Goal: Task Accomplishment & Management: Use online tool/utility

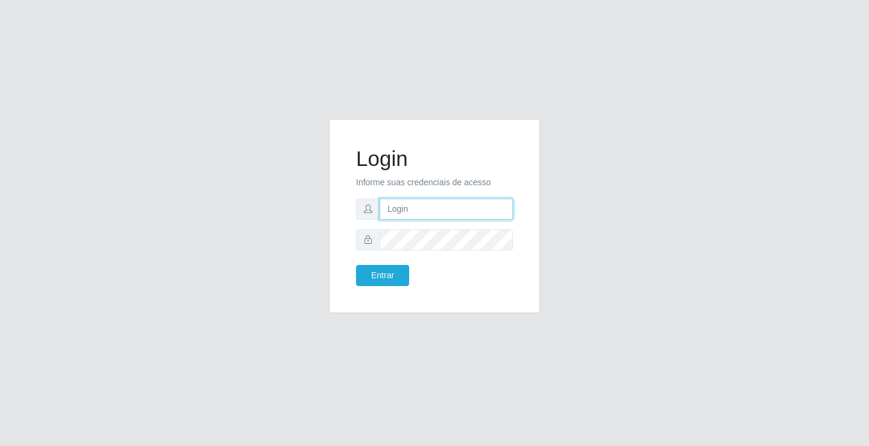
click at [471, 217] on input "text" at bounding box center [445, 208] width 133 height 21
type input "[PERSON_NAME]"
click at [356, 265] on button "Entrar" at bounding box center [382, 275] width 53 height 21
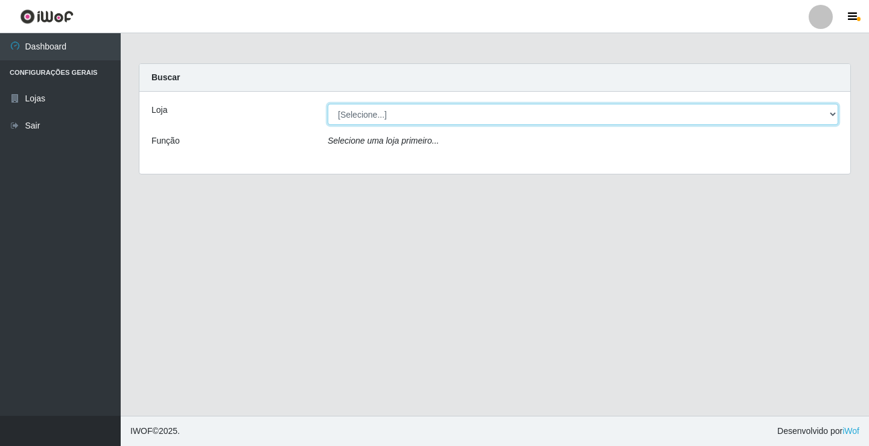
click at [381, 120] on select "[Selecione...] Ideal - Conceição" at bounding box center [583, 114] width 510 height 21
select select "231"
click at [328, 104] on select "[Selecione...] Ideal - Conceição" at bounding box center [583, 114] width 510 height 21
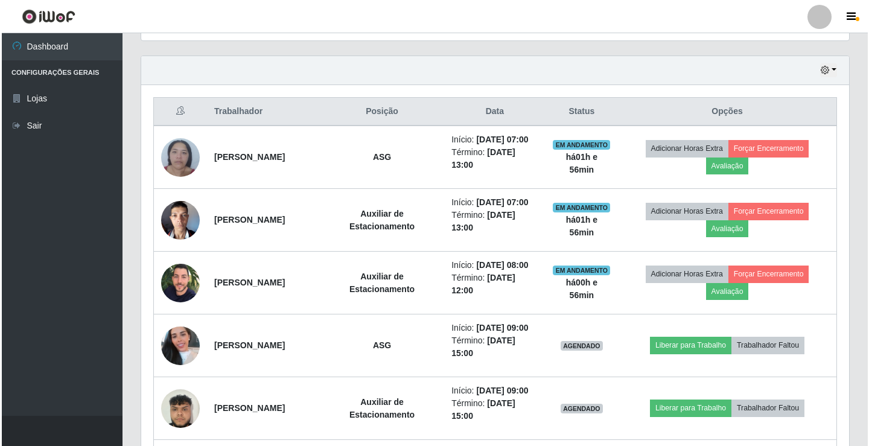
scroll to position [483, 0]
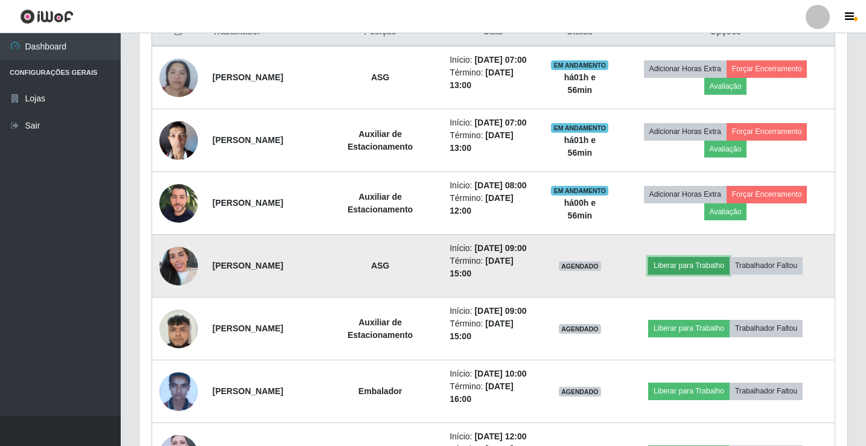
click at [681, 274] on button "Liberar para Trabalho" at bounding box center [688, 265] width 81 height 17
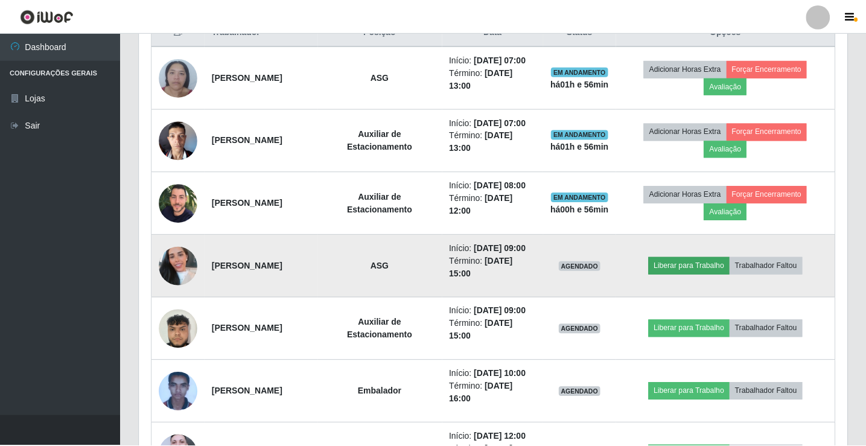
scroll to position [250, 702]
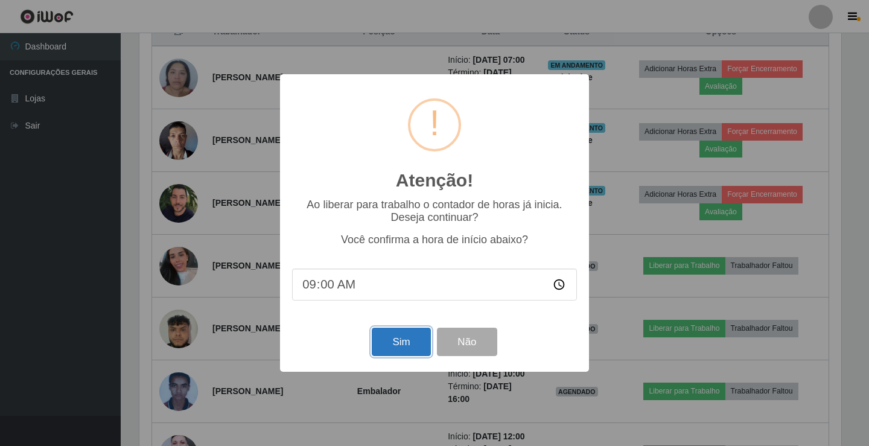
click at [419, 339] on button "Sim" at bounding box center [401, 342] width 59 height 28
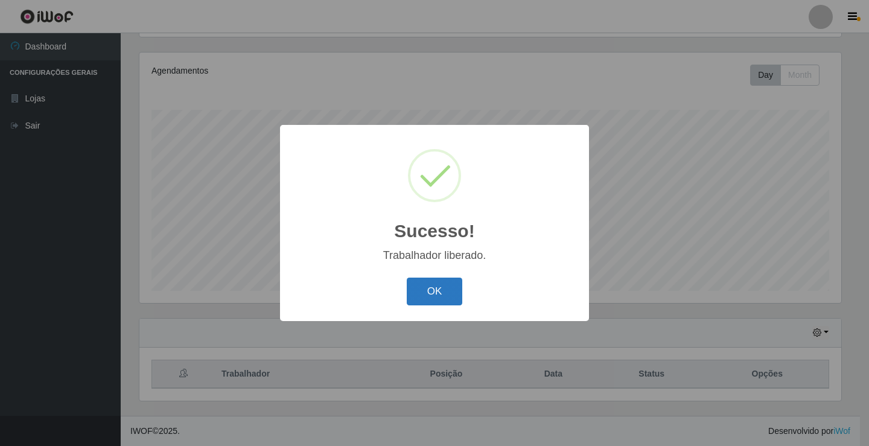
click at [420, 288] on button "OK" at bounding box center [435, 292] width 56 height 28
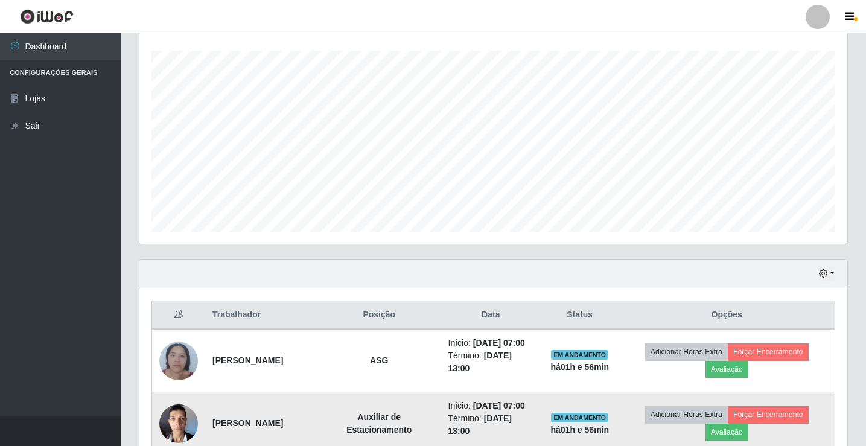
scroll to position [20, 0]
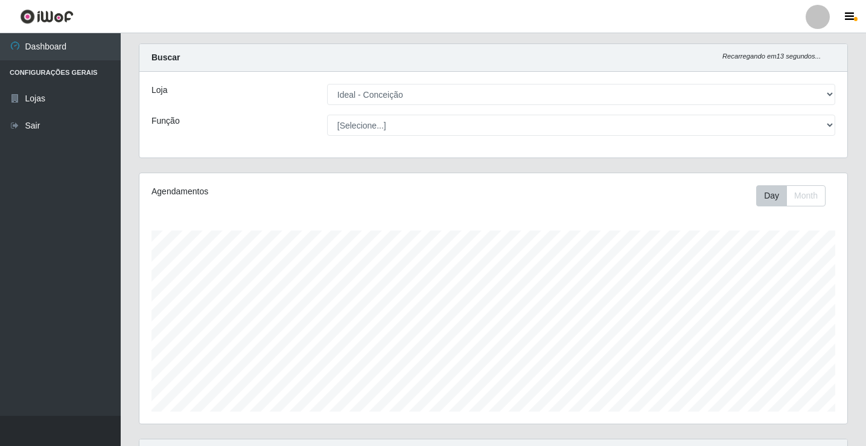
click at [823, 14] on div at bounding box center [817, 17] width 24 height 24
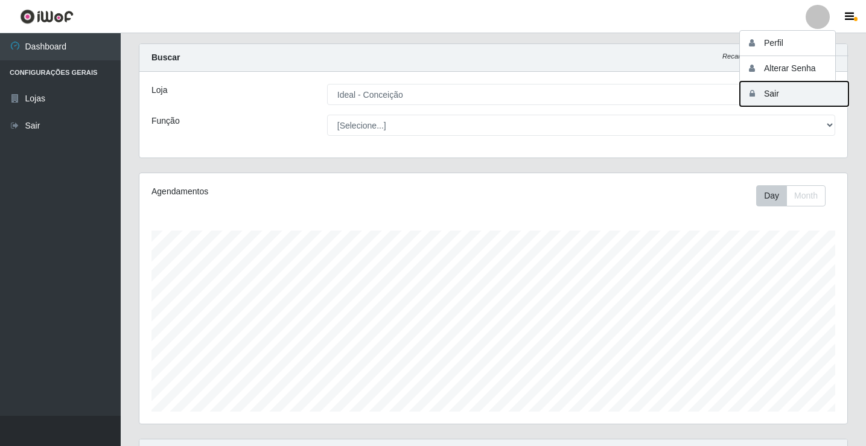
click at [801, 89] on button "Sair" at bounding box center [794, 93] width 109 height 25
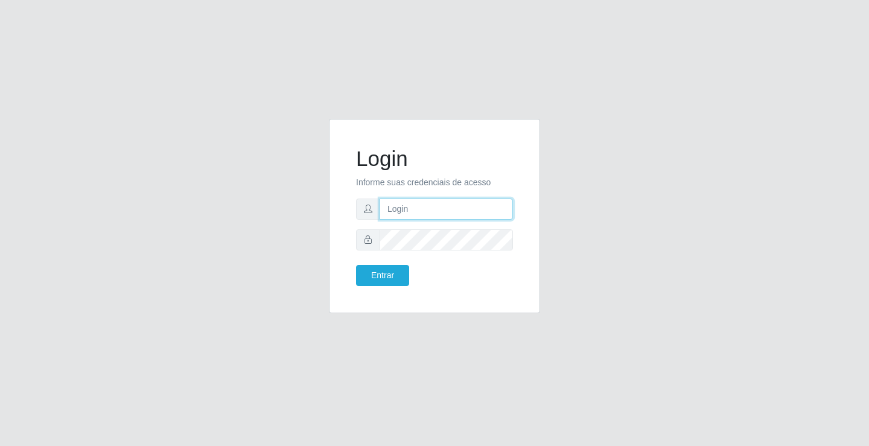
click at [402, 211] on input "text" at bounding box center [445, 208] width 133 height 21
type input "zivaneide@ideal"
click at [356, 265] on button "Entrar" at bounding box center [382, 275] width 53 height 21
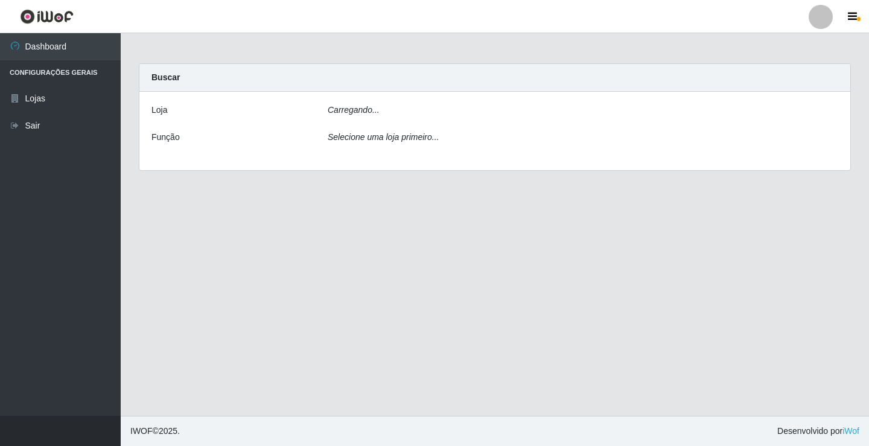
click at [381, 281] on main "Carregando... Buscar [PERSON_NAME]... Função Selecione uma loja primeiro..." at bounding box center [495, 224] width 748 height 382
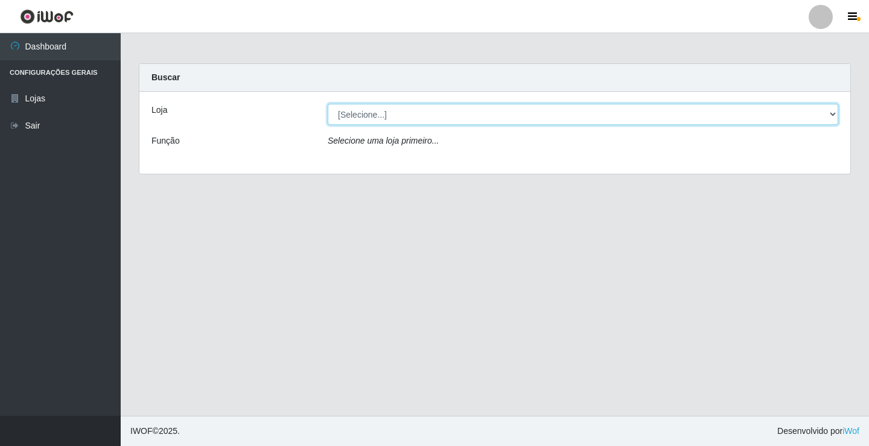
click at [833, 113] on select "[Selecione...] Ideal - Conceição" at bounding box center [583, 114] width 510 height 21
select select "231"
click at [328, 104] on select "[Selecione...] Ideal - Conceição" at bounding box center [583, 114] width 510 height 21
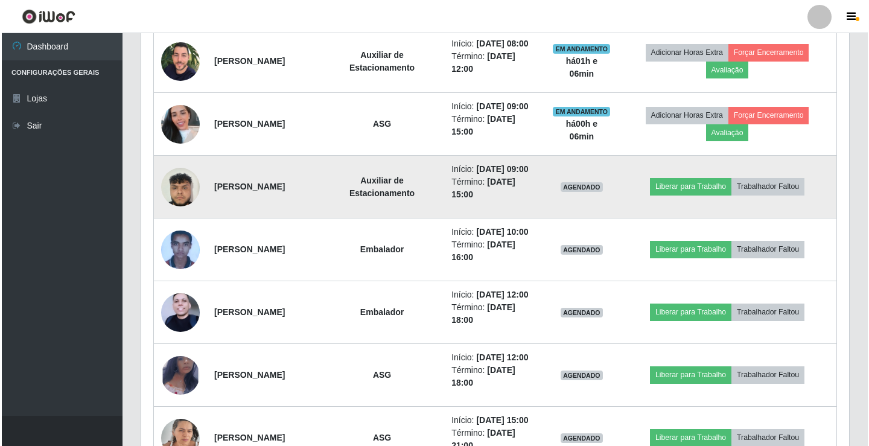
scroll to position [603, 0]
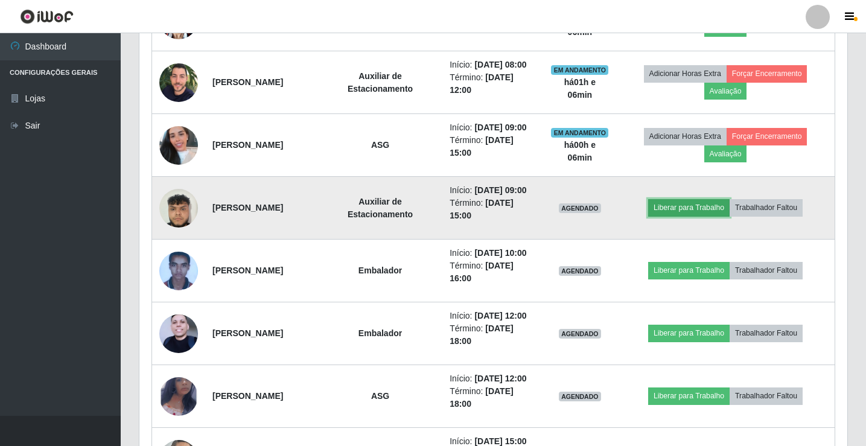
click at [684, 216] on button "Liberar para Trabalho" at bounding box center [688, 207] width 81 height 17
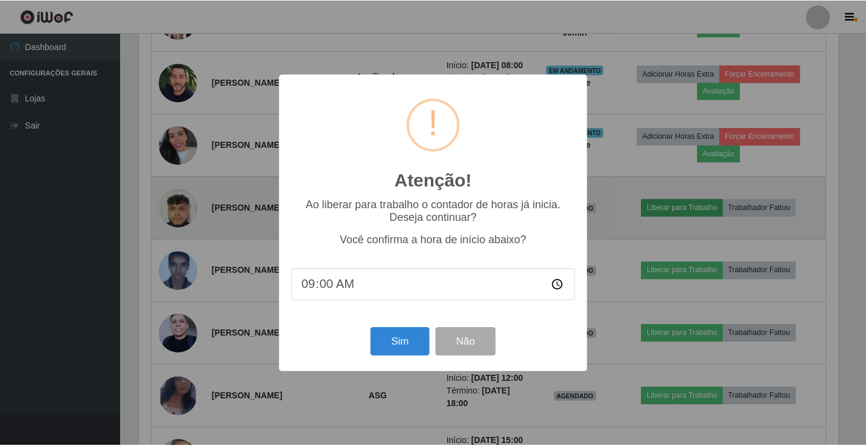
scroll to position [250, 702]
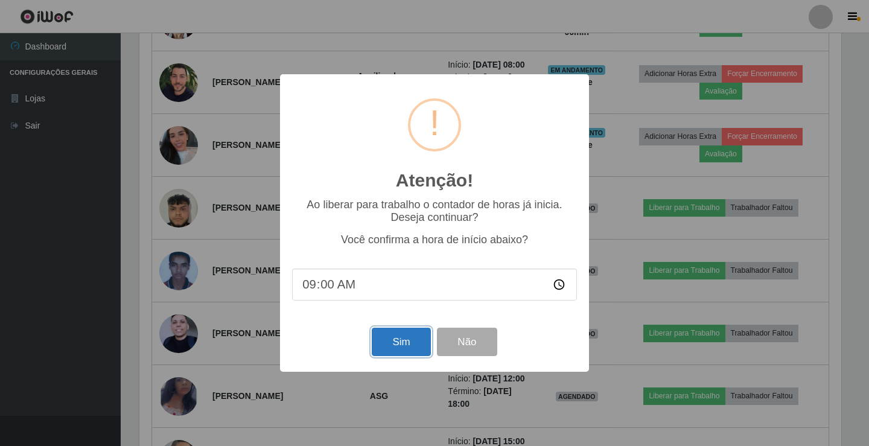
click at [396, 344] on button "Sim" at bounding box center [401, 342] width 59 height 28
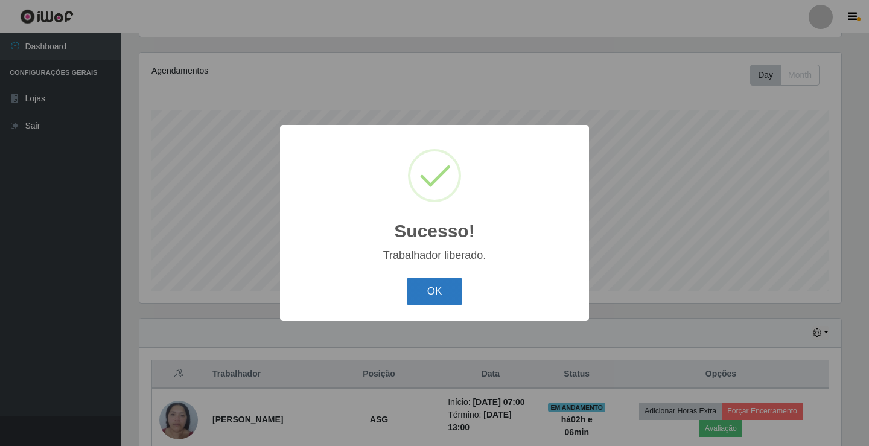
click at [442, 284] on button "OK" at bounding box center [435, 292] width 56 height 28
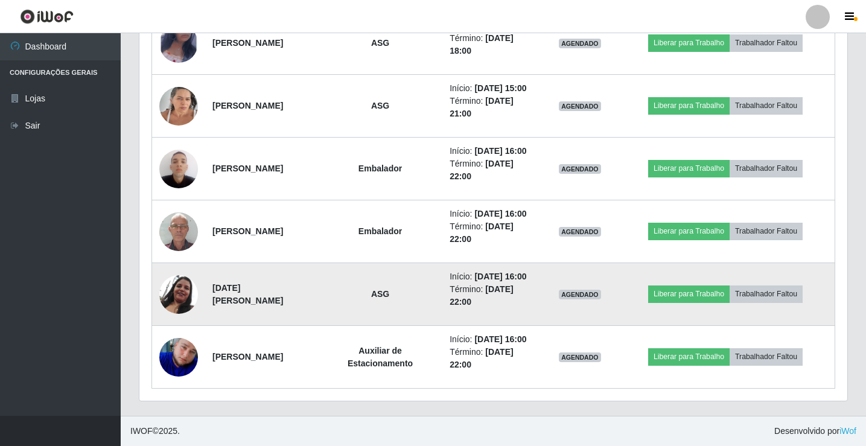
scroll to position [1121, 0]
